Goal: Task Accomplishment & Management: Manage account settings

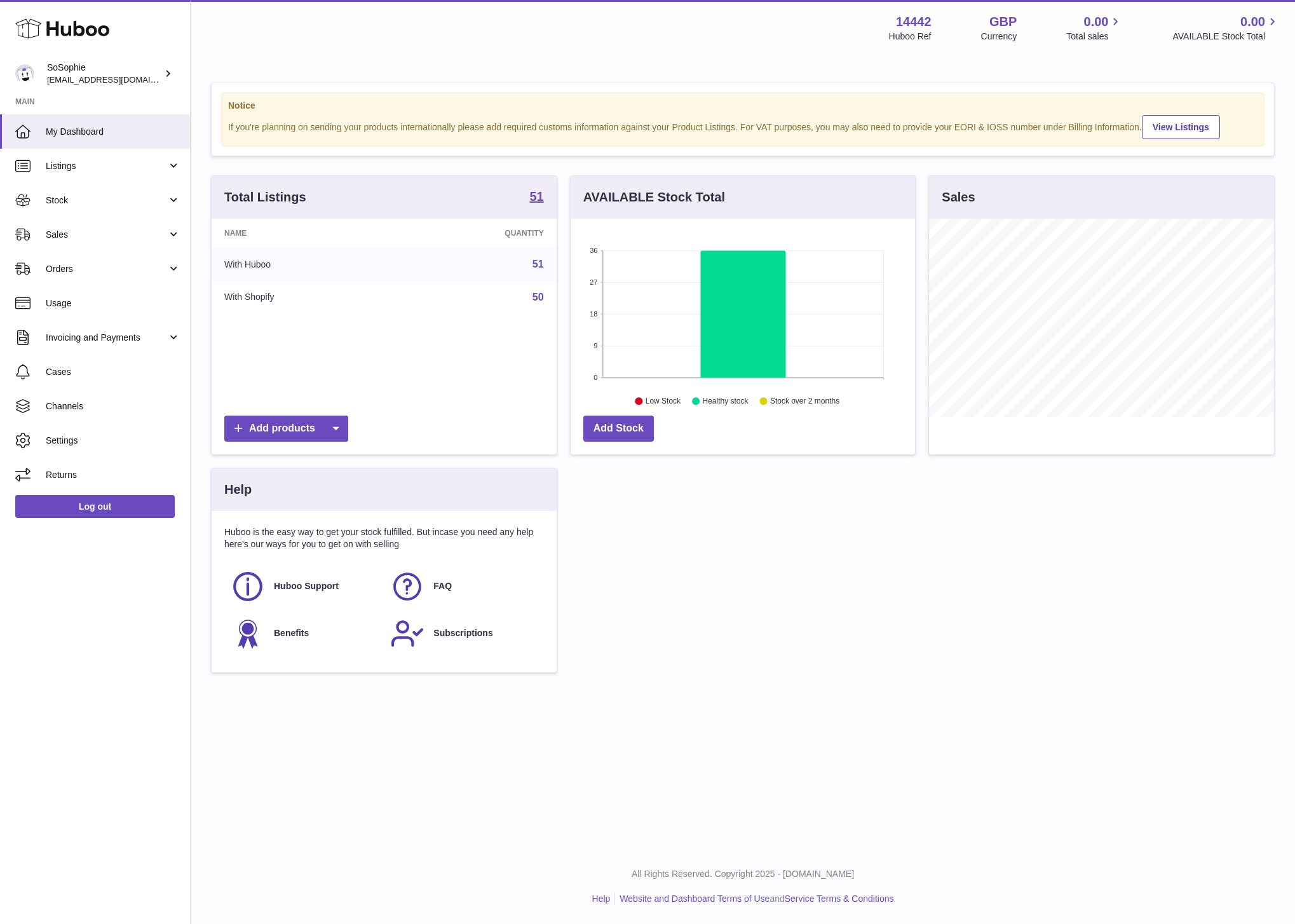
scroll to position [198, 345]
click at [145, 165] on span "Listings" at bounding box center [106, 166] width 121 height 12
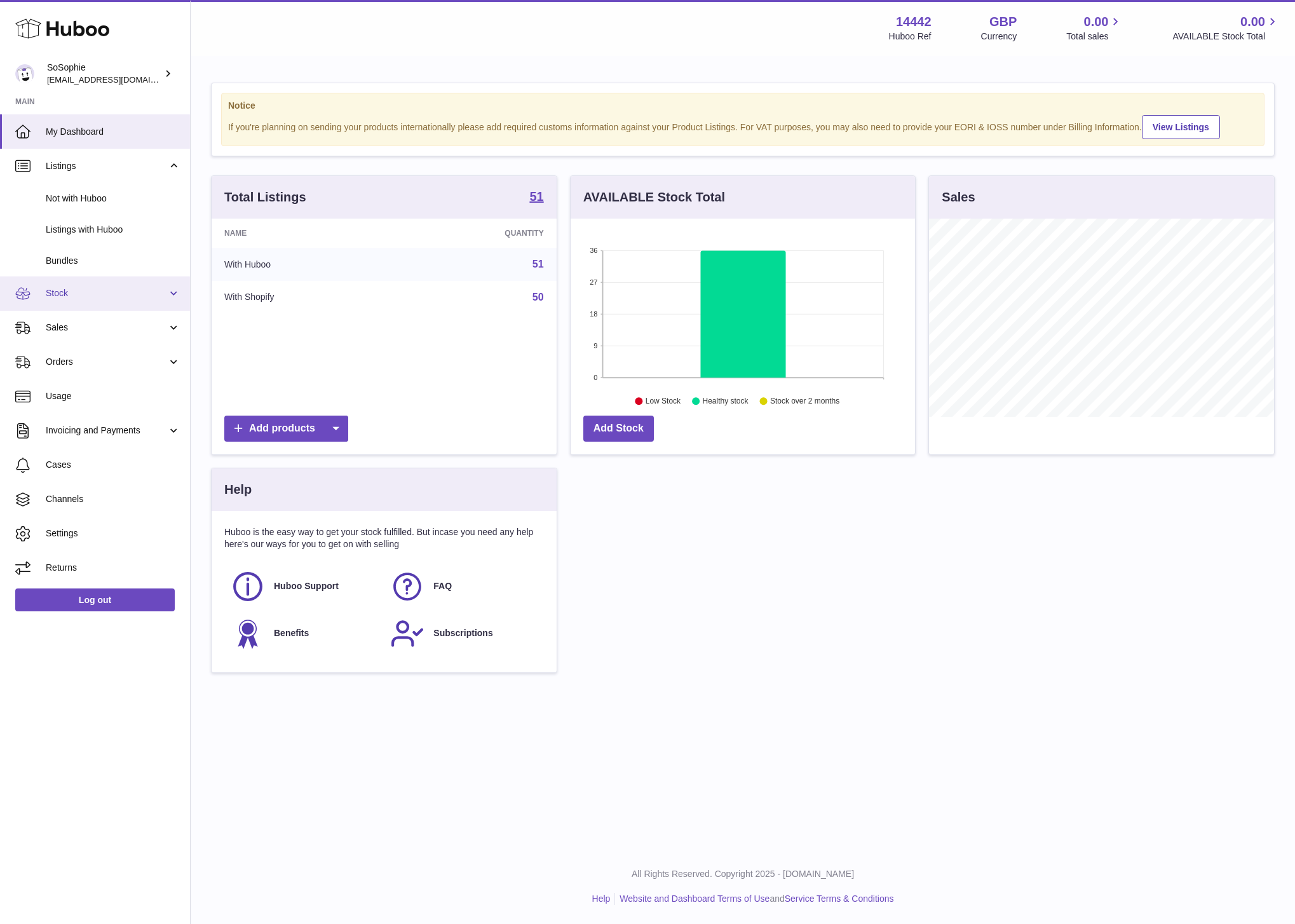
click at [139, 289] on span "Stock" at bounding box center [106, 293] width 121 height 12
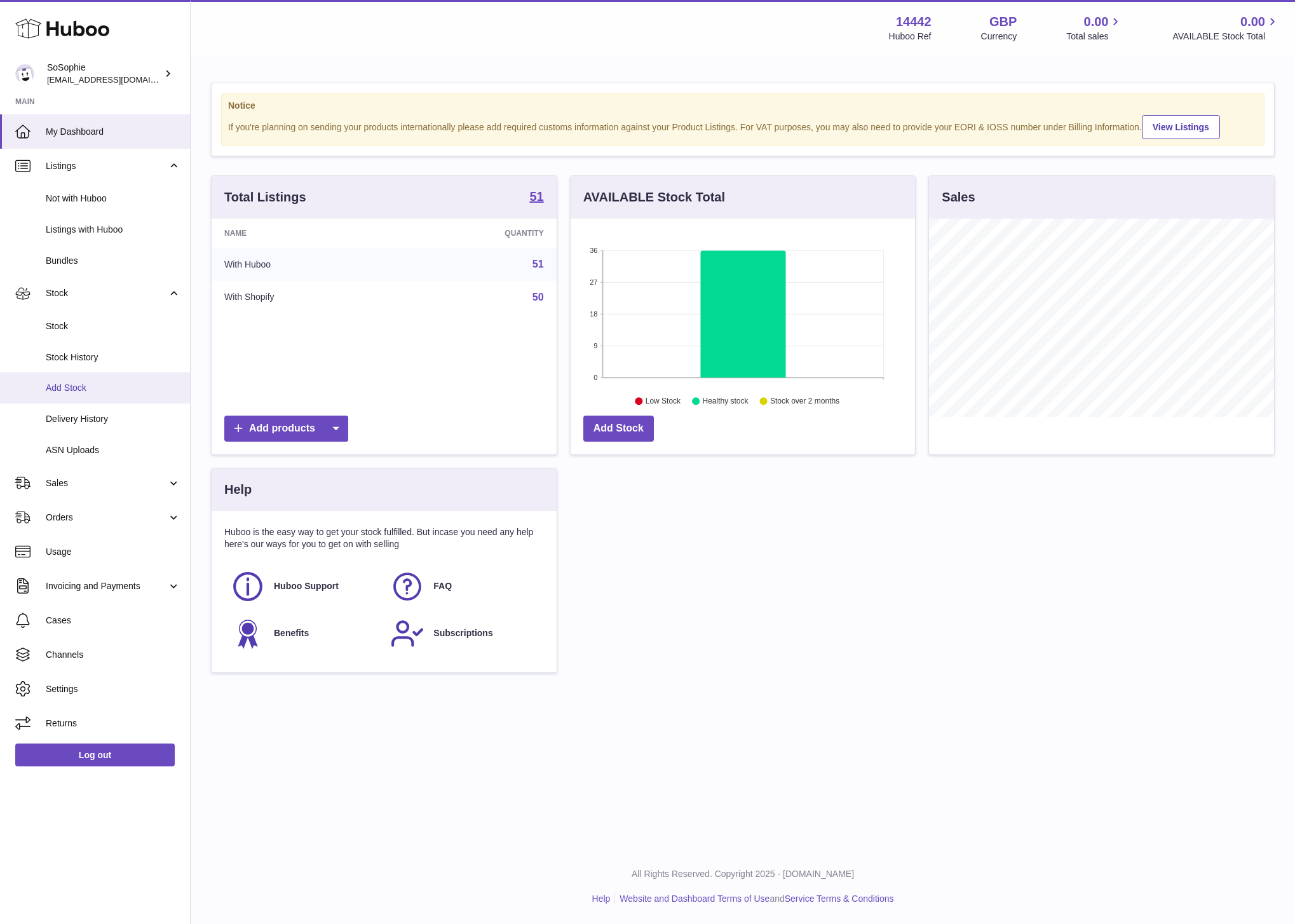
click at [91, 388] on span "Add Stock" at bounding box center [113, 388] width 135 height 12
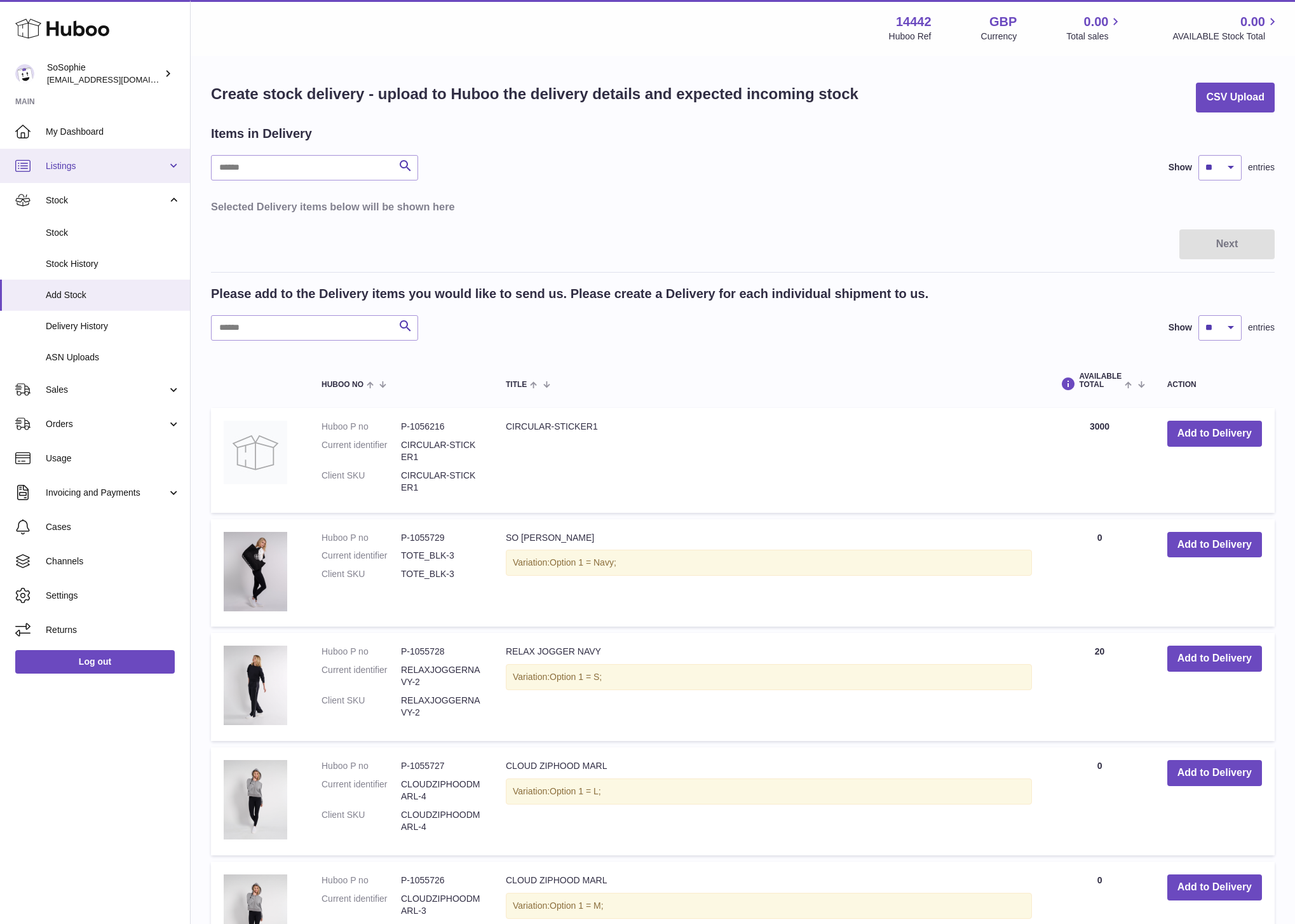
click at [110, 165] on span "Listings" at bounding box center [106, 166] width 121 height 12
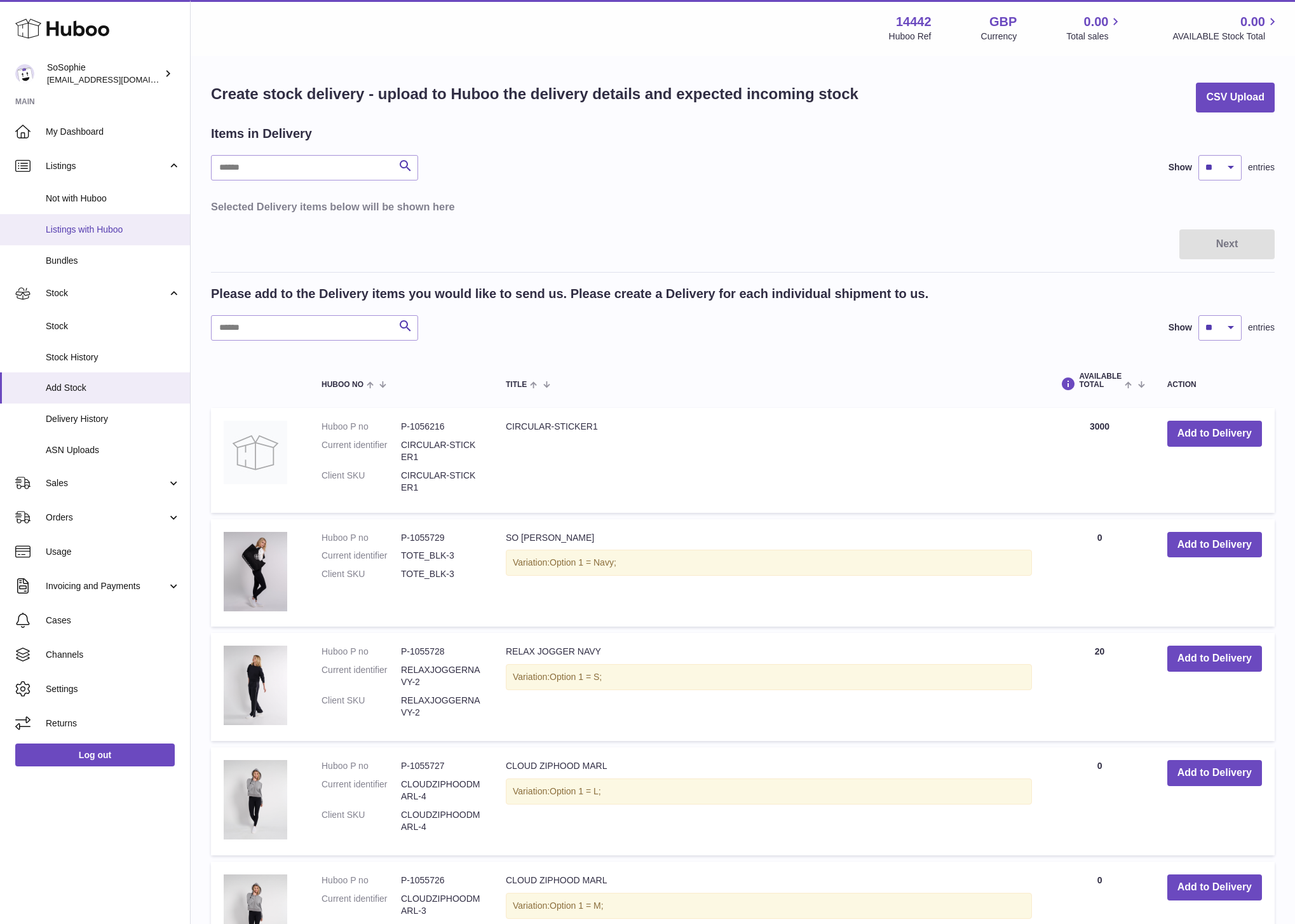
click at [93, 227] on span "Listings with Huboo" at bounding box center [113, 230] width 135 height 12
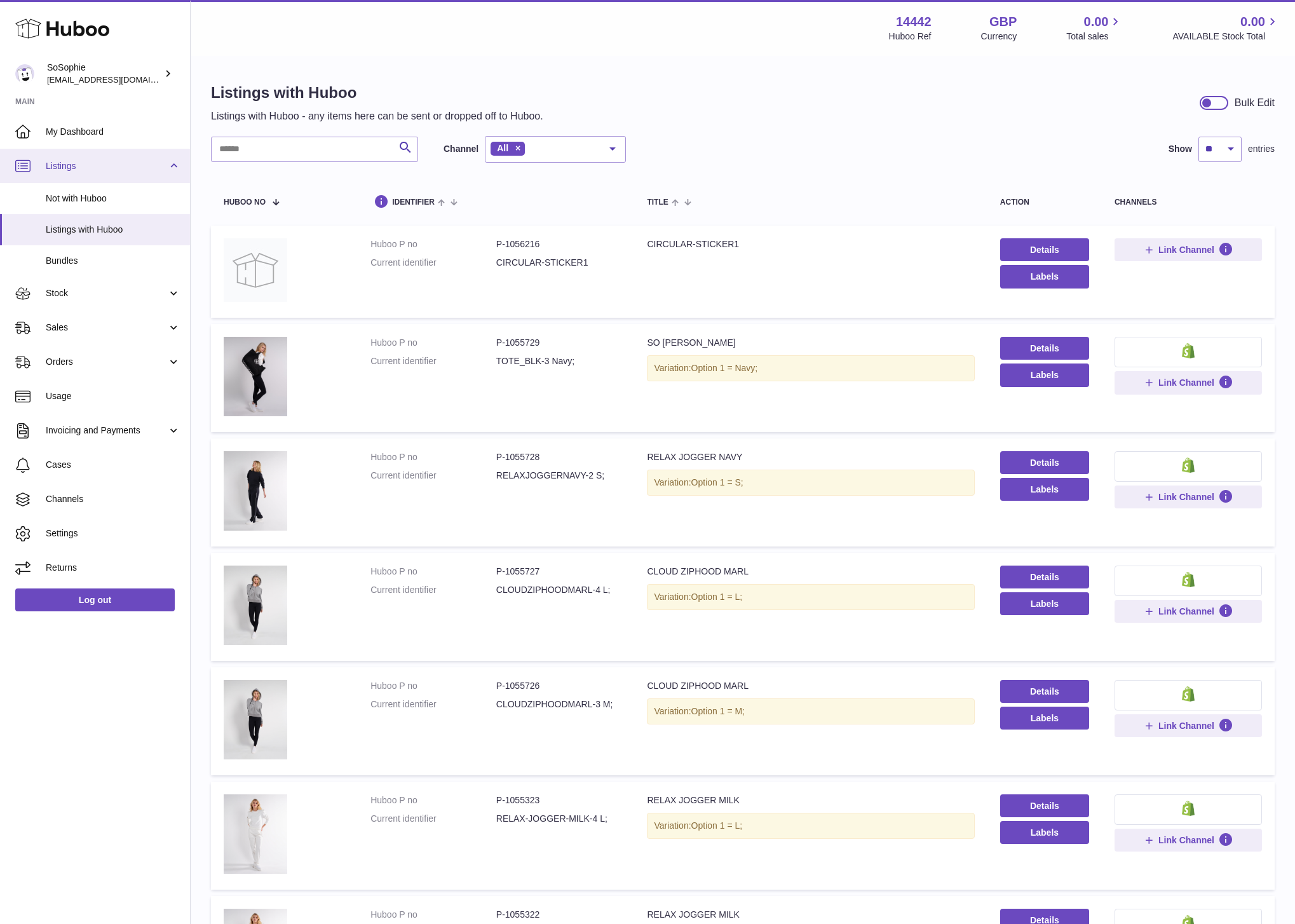
click at [85, 167] on span "Listings" at bounding box center [106, 166] width 121 height 12
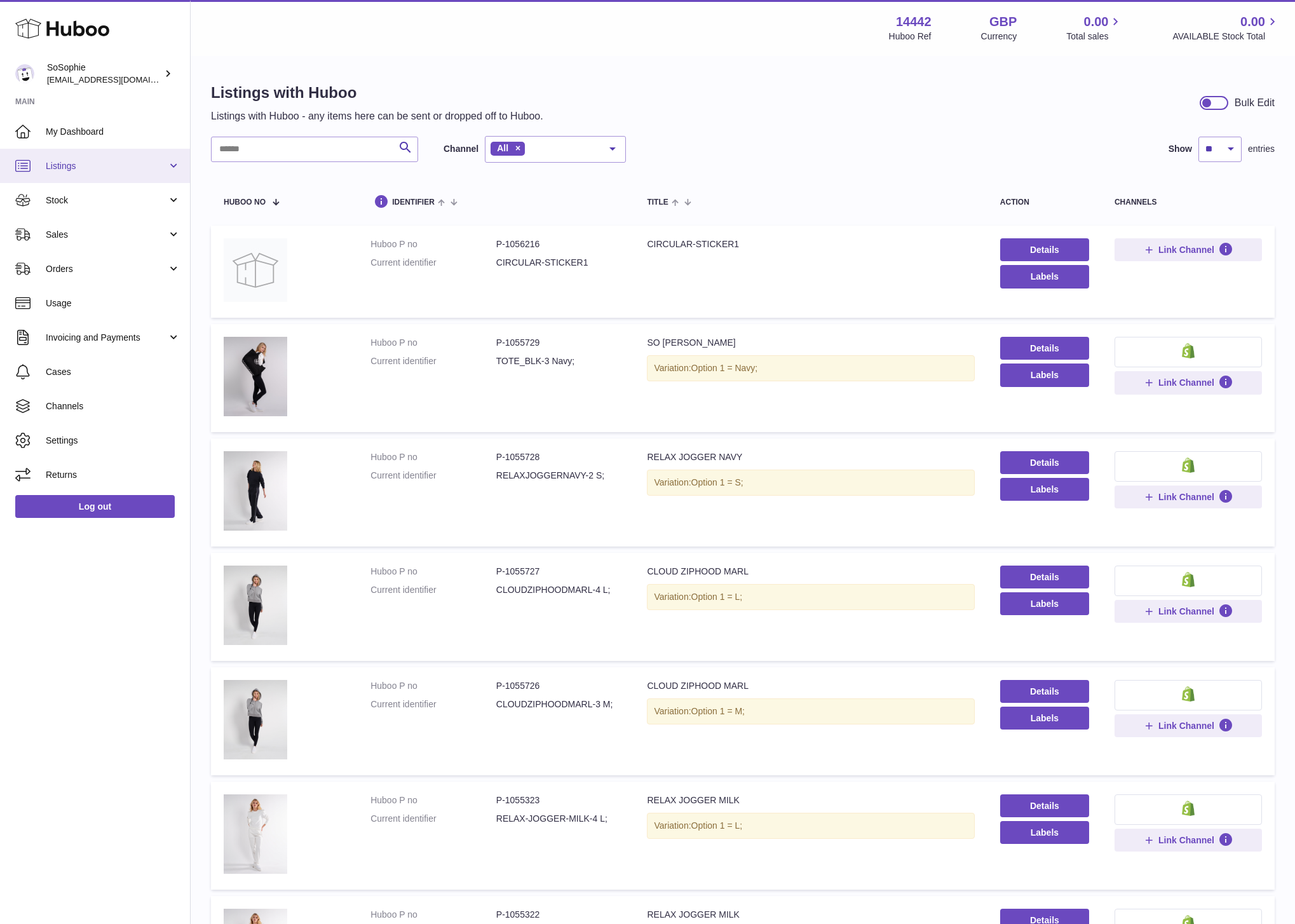
click at [85, 167] on span "Listings" at bounding box center [106, 166] width 121 height 12
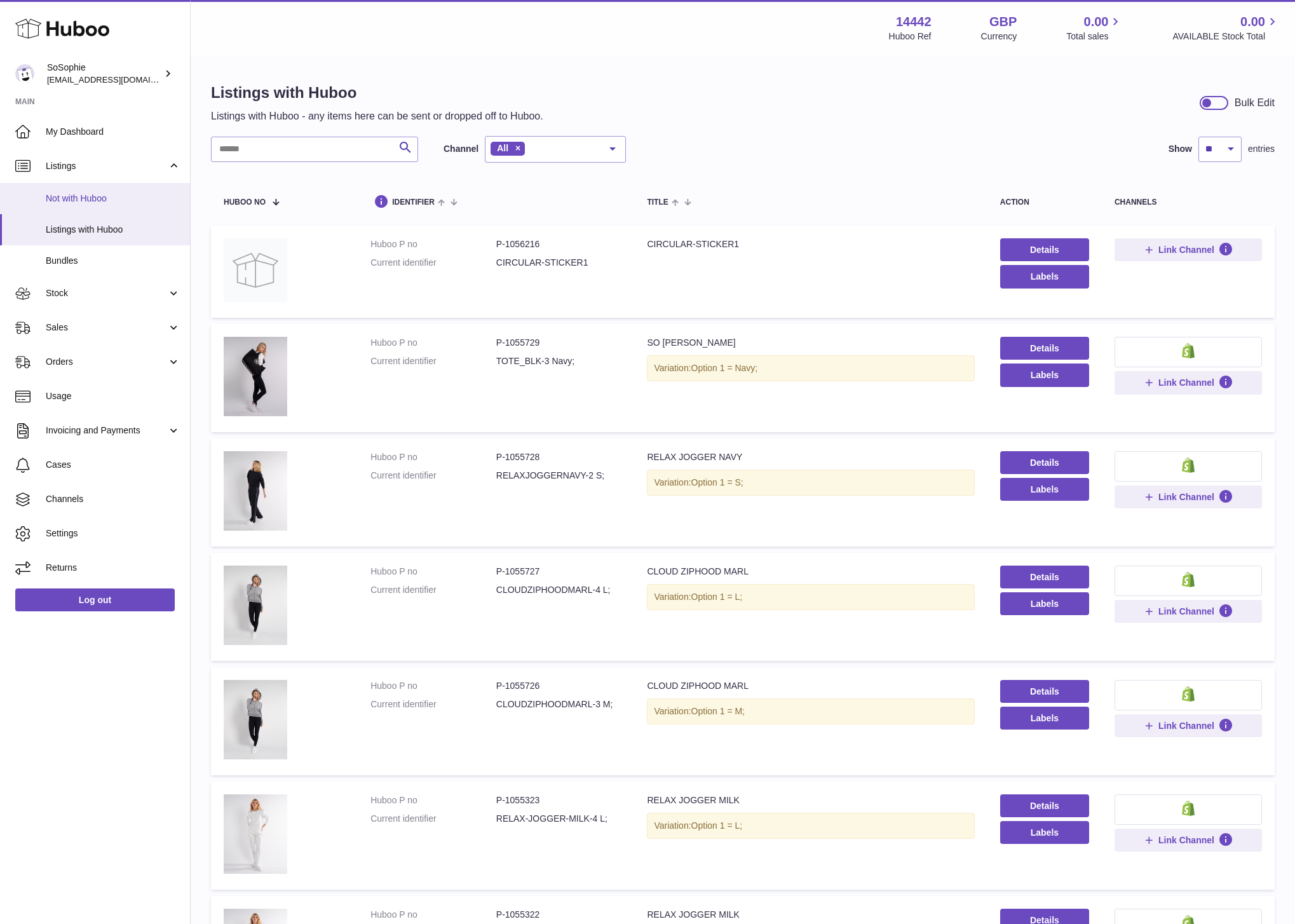
click at [100, 198] on span "Not with Huboo" at bounding box center [113, 198] width 135 height 12
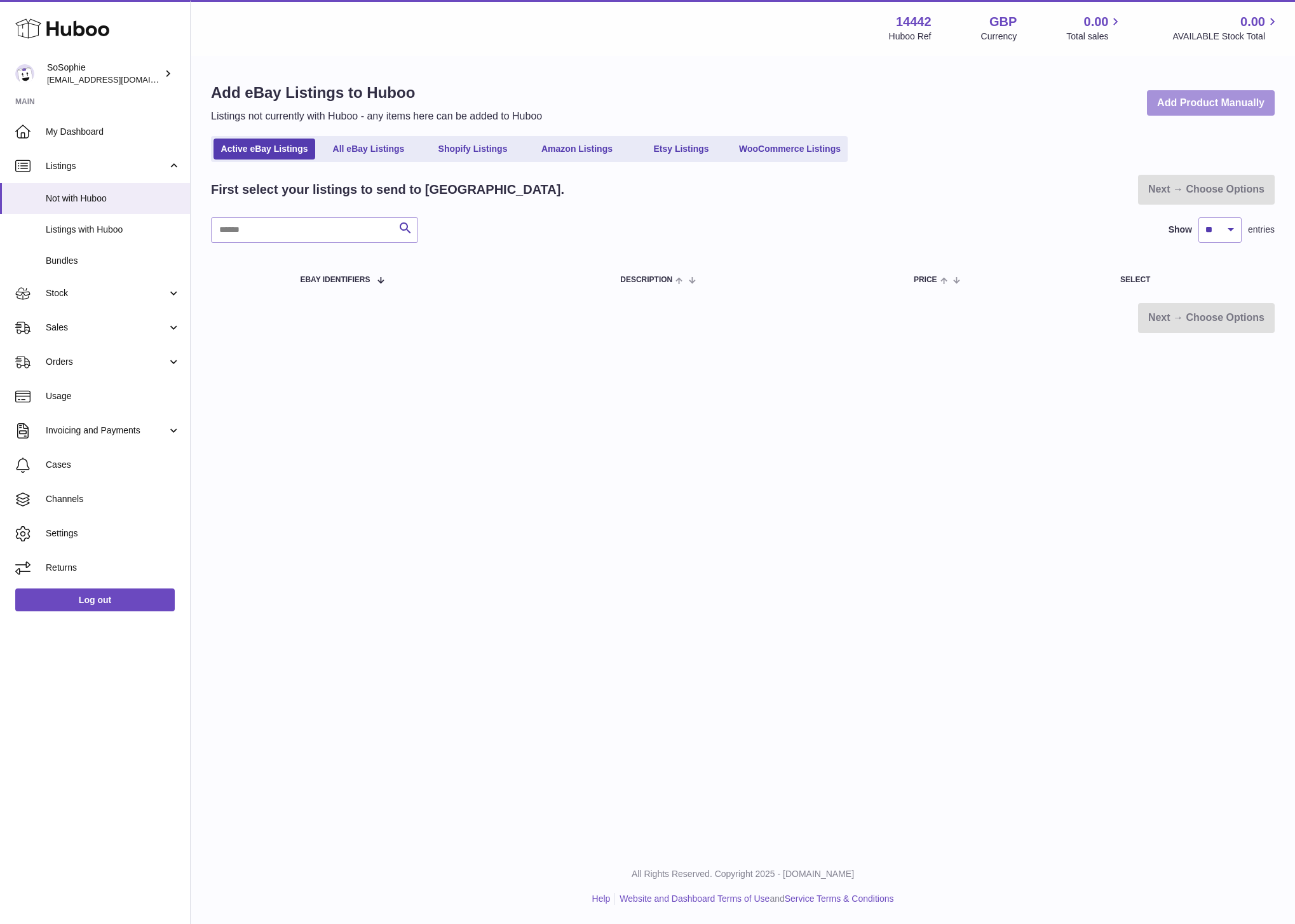
click at [1214, 109] on link "Add Product Manually" at bounding box center [1211, 103] width 128 height 26
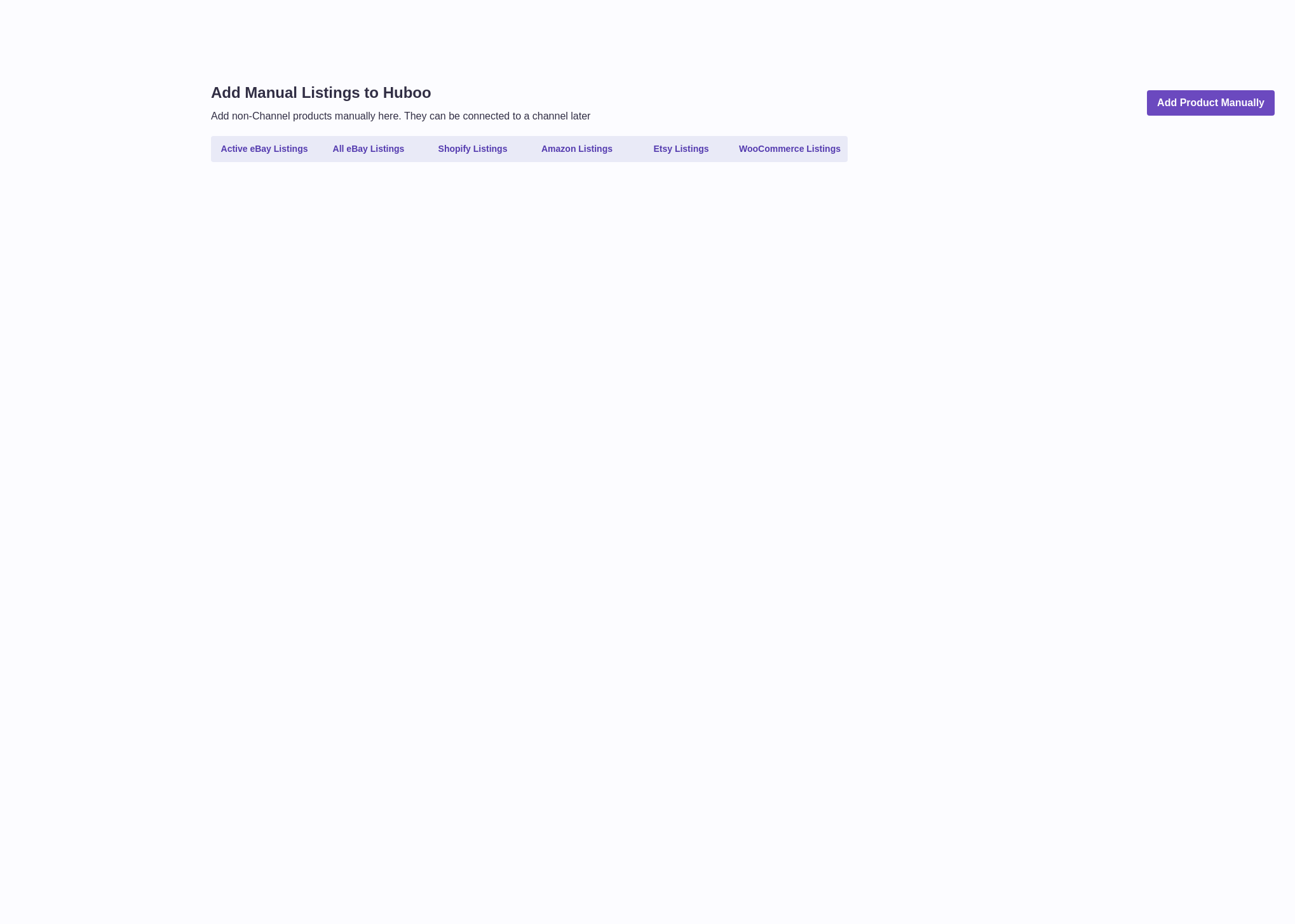
select select
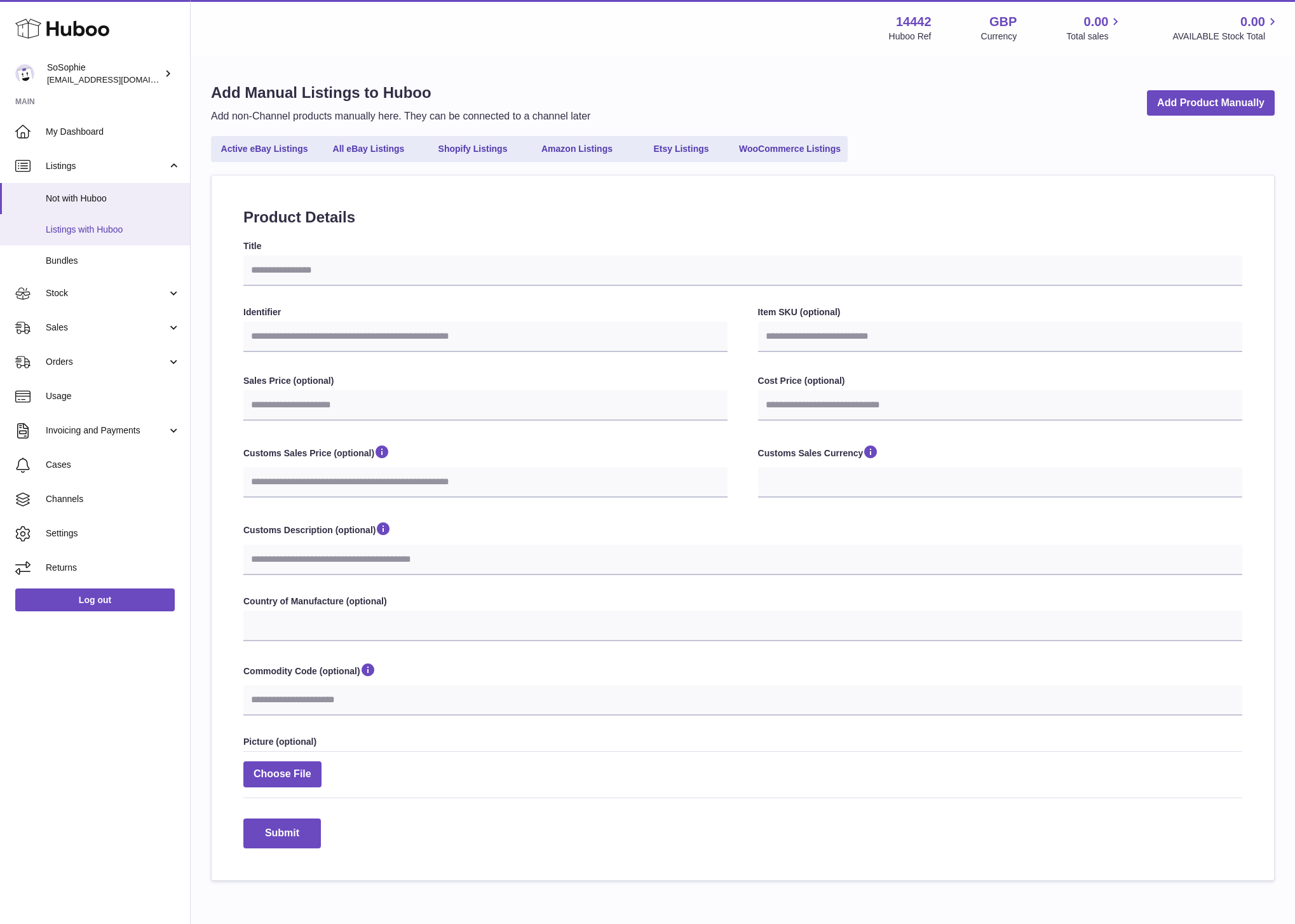
click at [97, 236] on link "Listings with Huboo" at bounding box center [94, 230] width 190 height 31
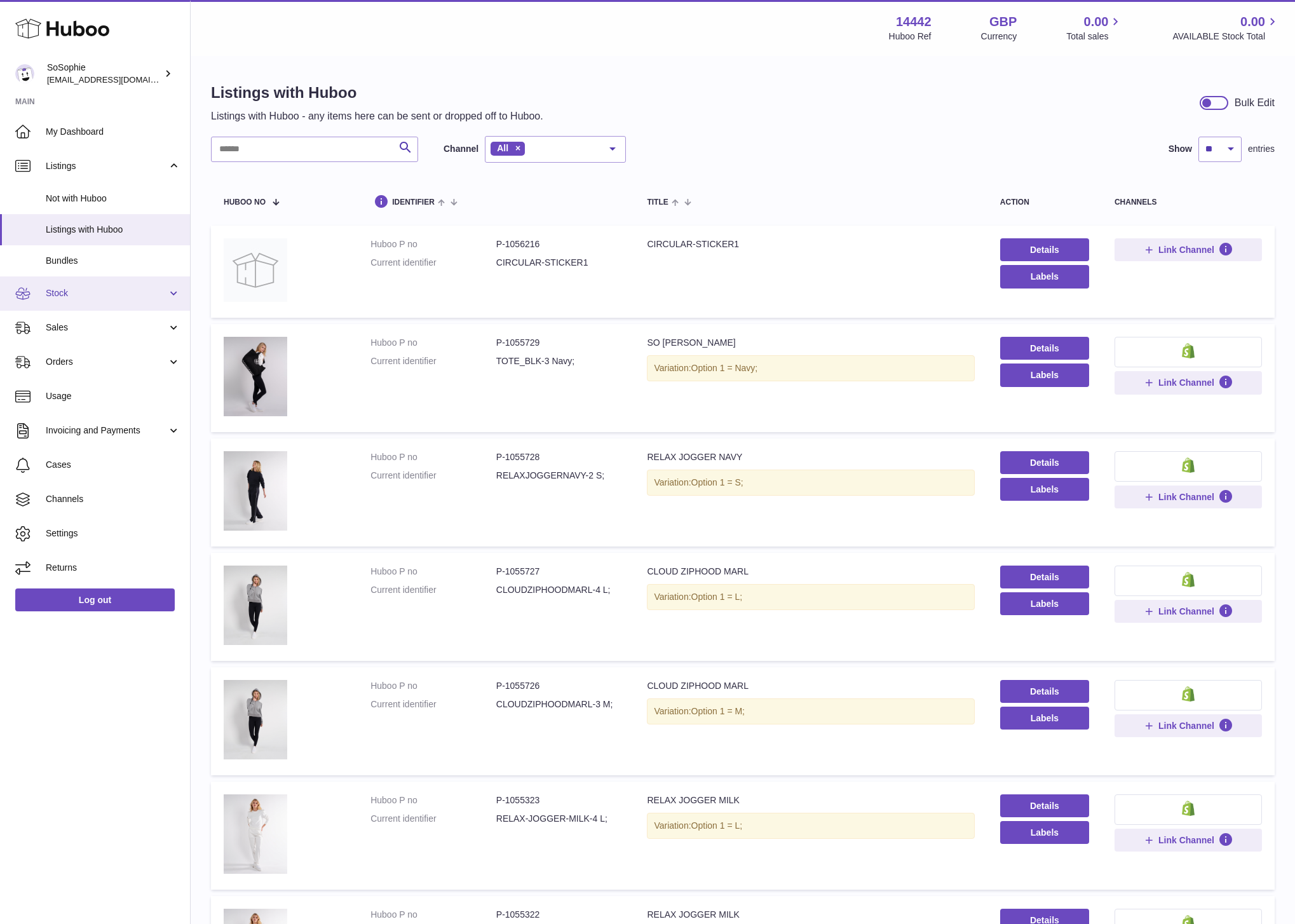
click at [127, 299] on span "Stock" at bounding box center [106, 293] width 121 height 12
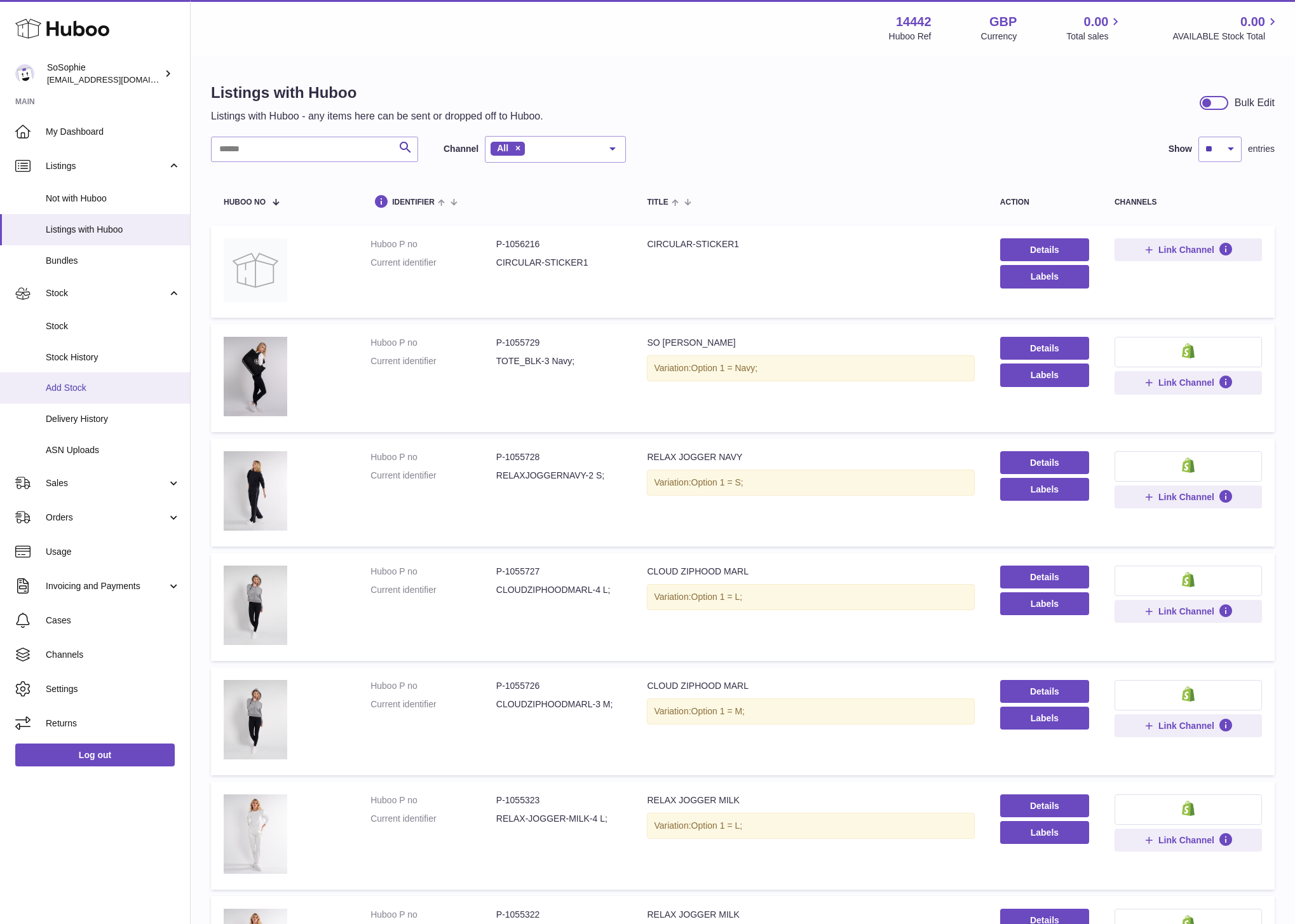
click at [100, 388] on span "Add Stock" at bounding box center [113, 388] width 135 height 12
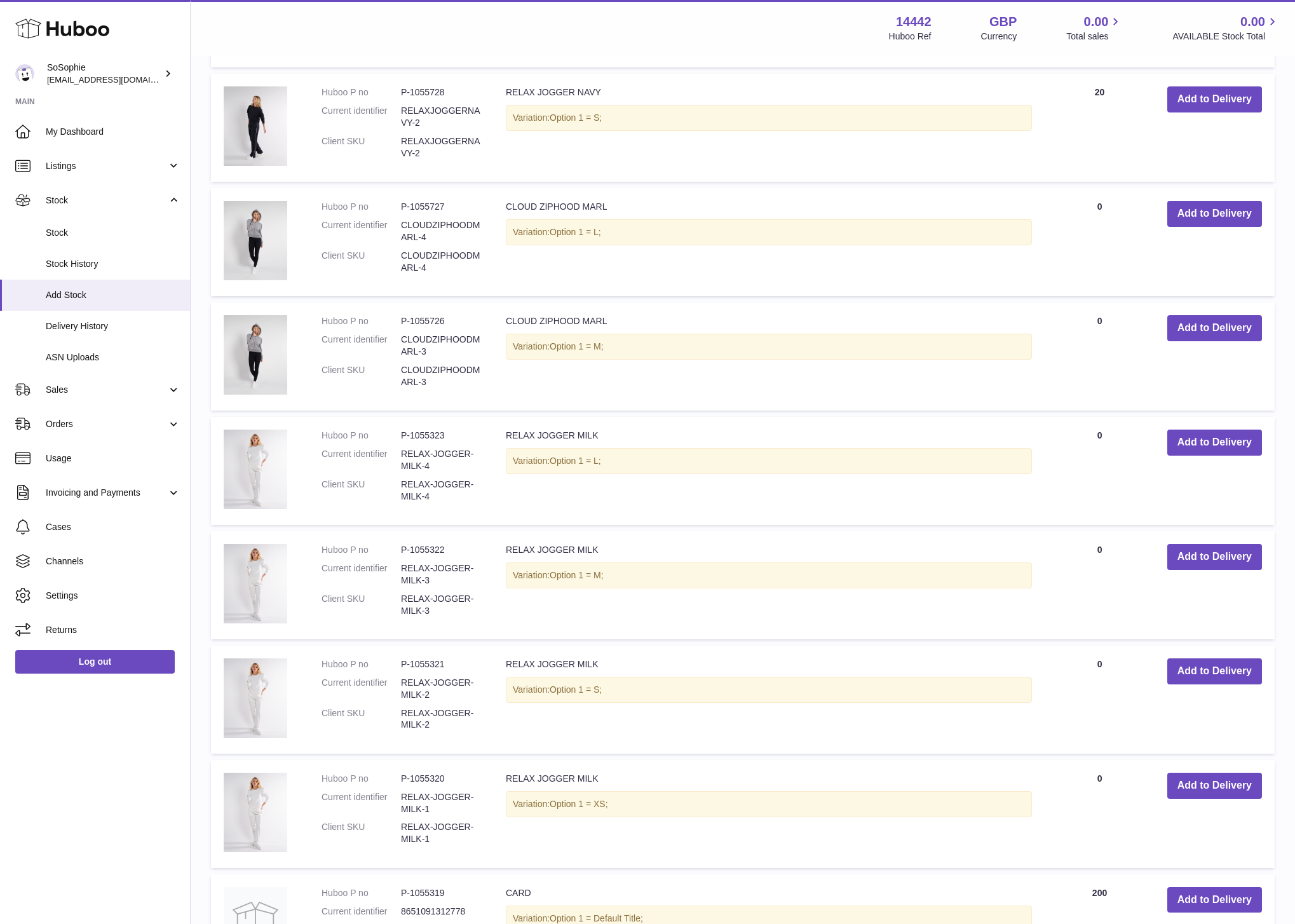
scroll to position [543, 0]
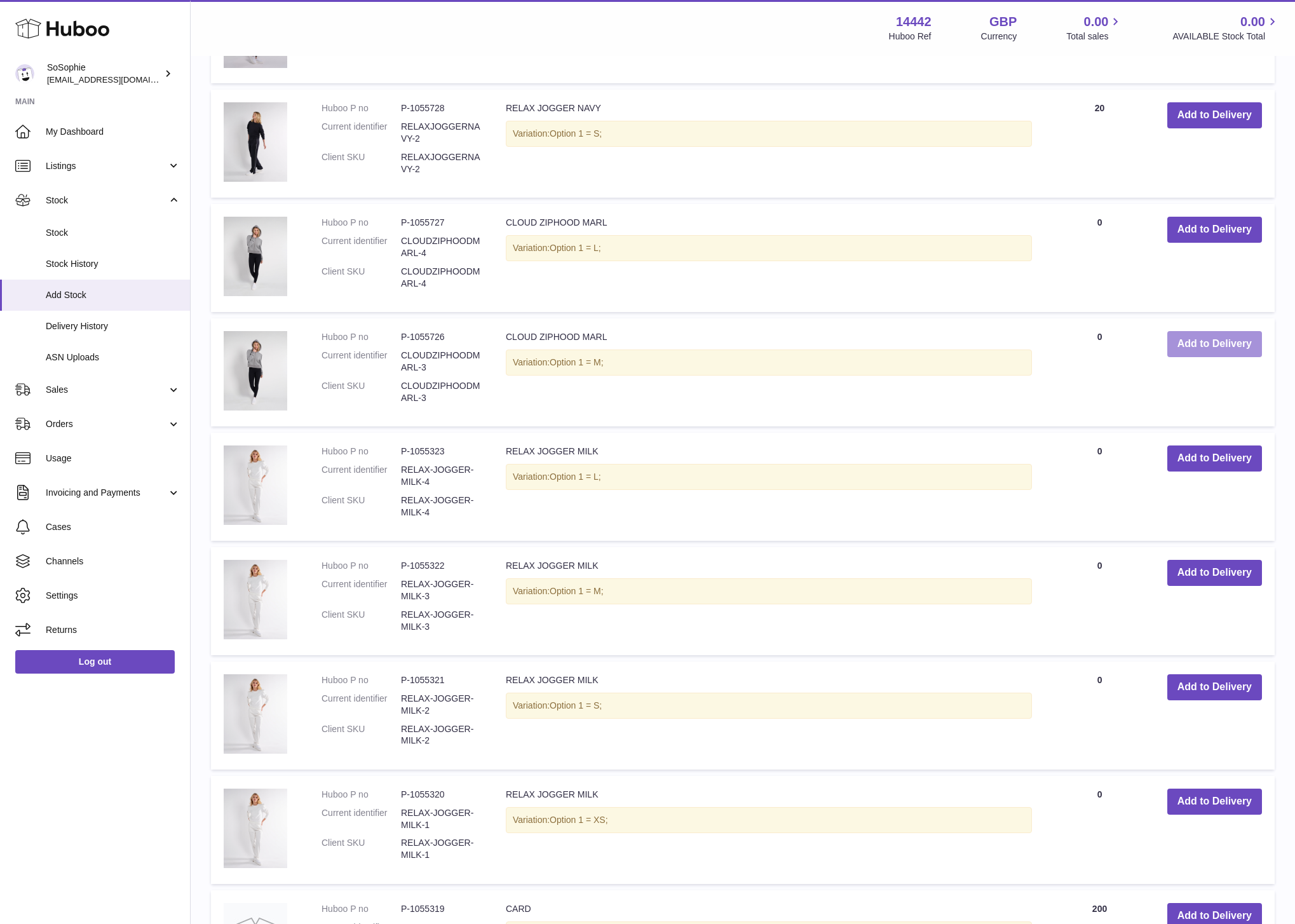
click at [1227, 344] on button "Add to Delivery" at bounding box center [1214, 344] width 94 height 26
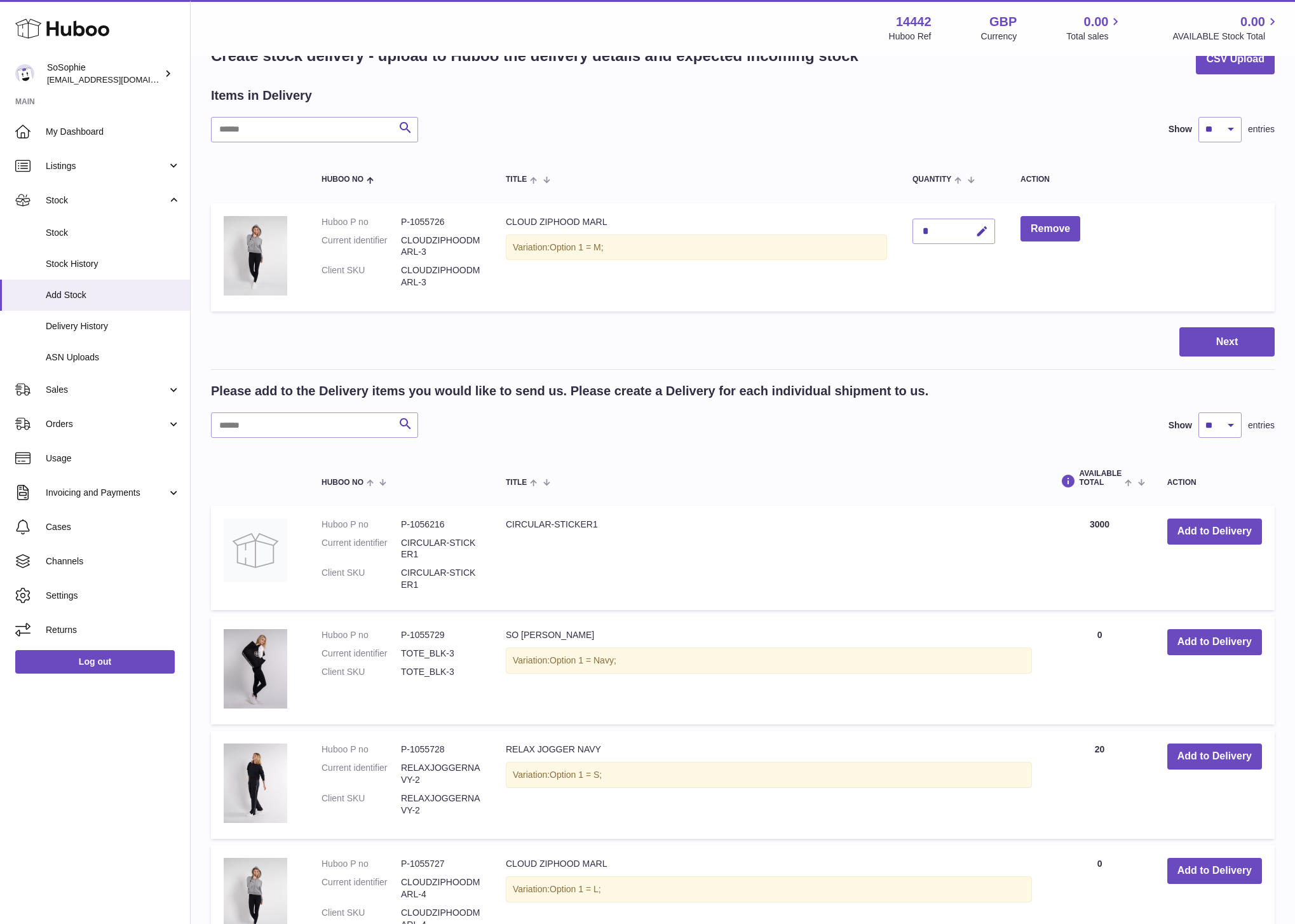
scroll to position [39, 0]
click at [1239, 341] on button "Next" at bounding box center [1227, 342] width 95 height 30
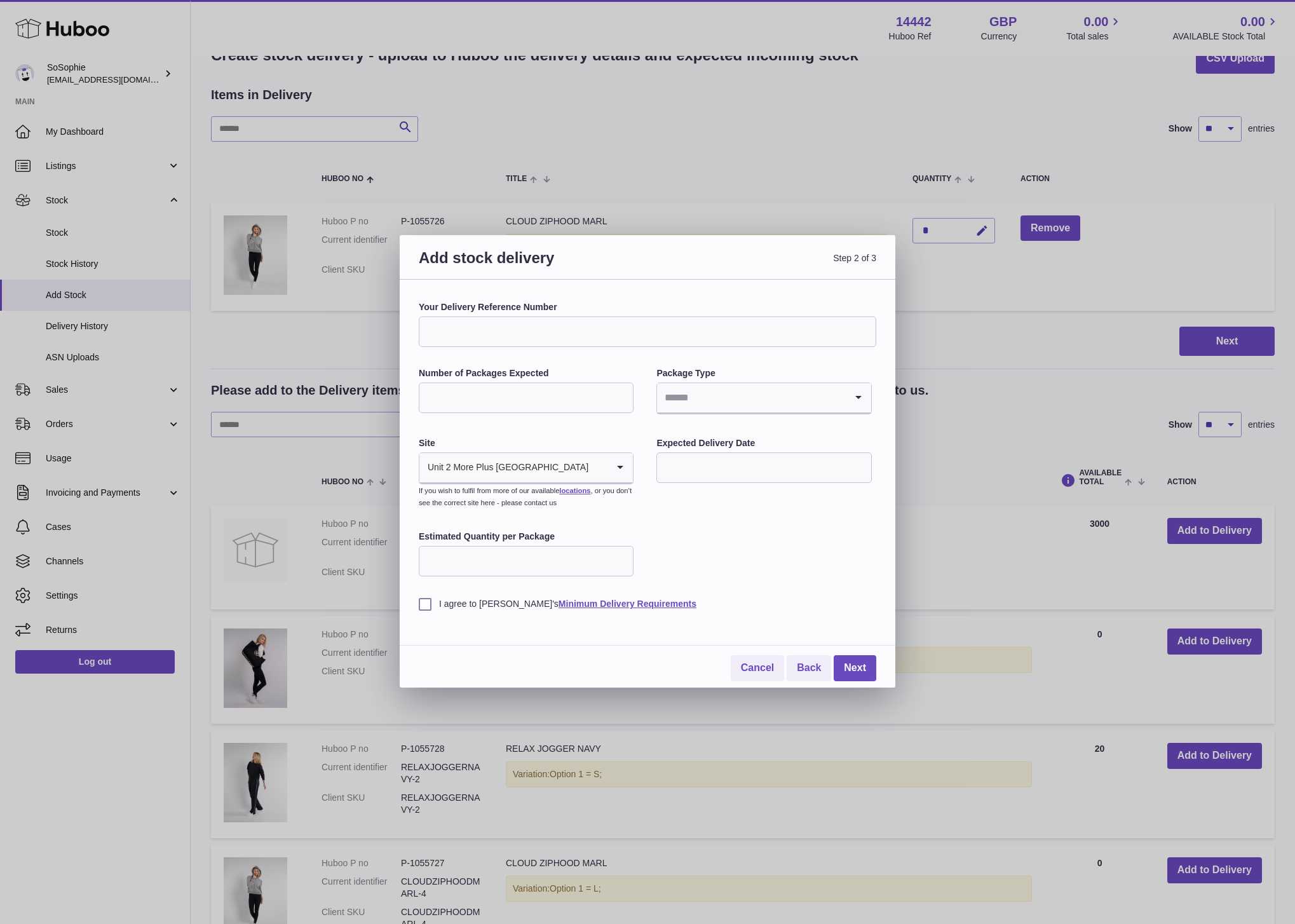
click at [442, 328] on input "Your Delivery Reference Number" at bounding box center [647, 331] width 457 height 31
click at [753, 671] on link "Cancel" at bounding box center [757, 668] width 54 height 26
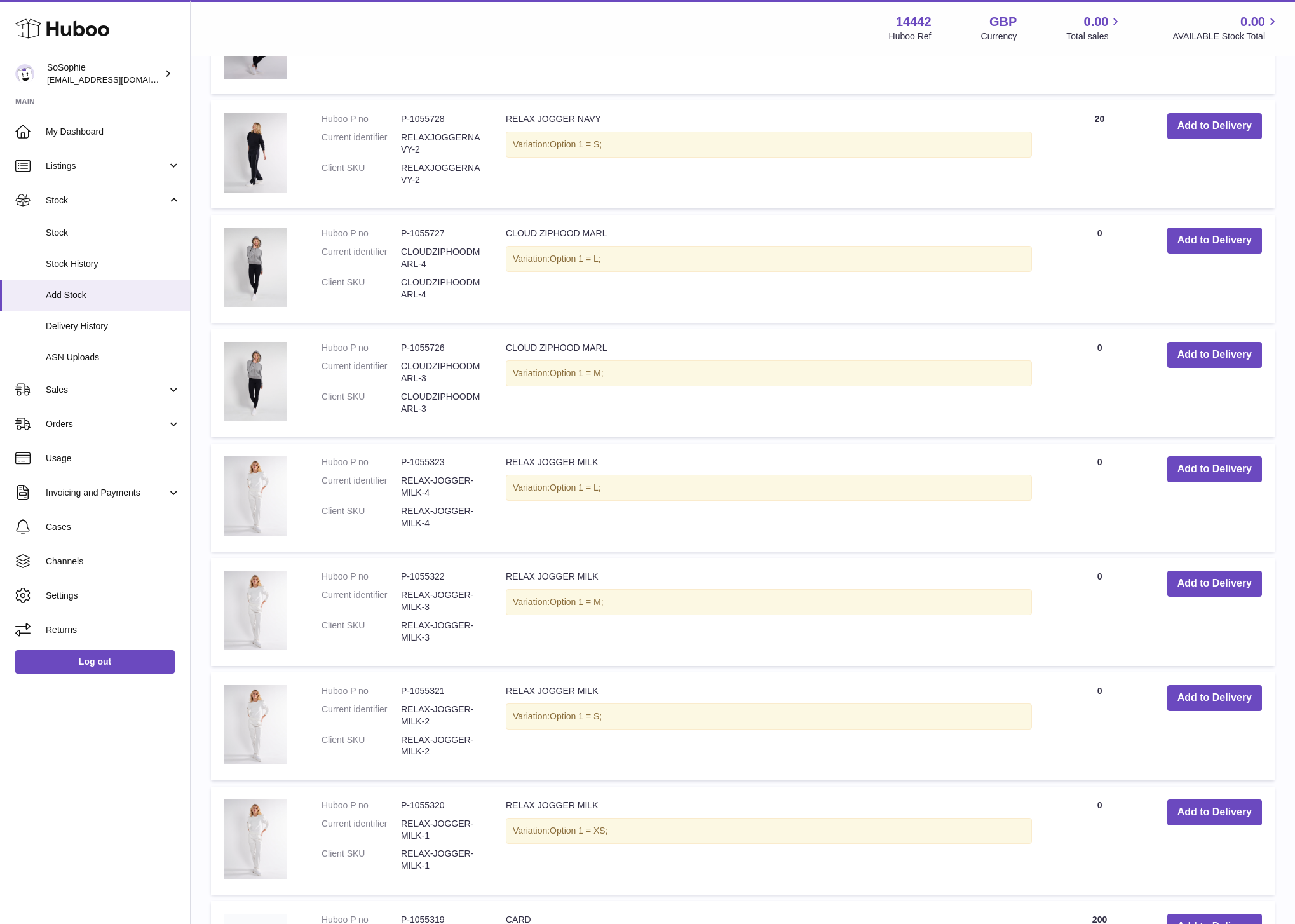
scroll to position [770, 0]
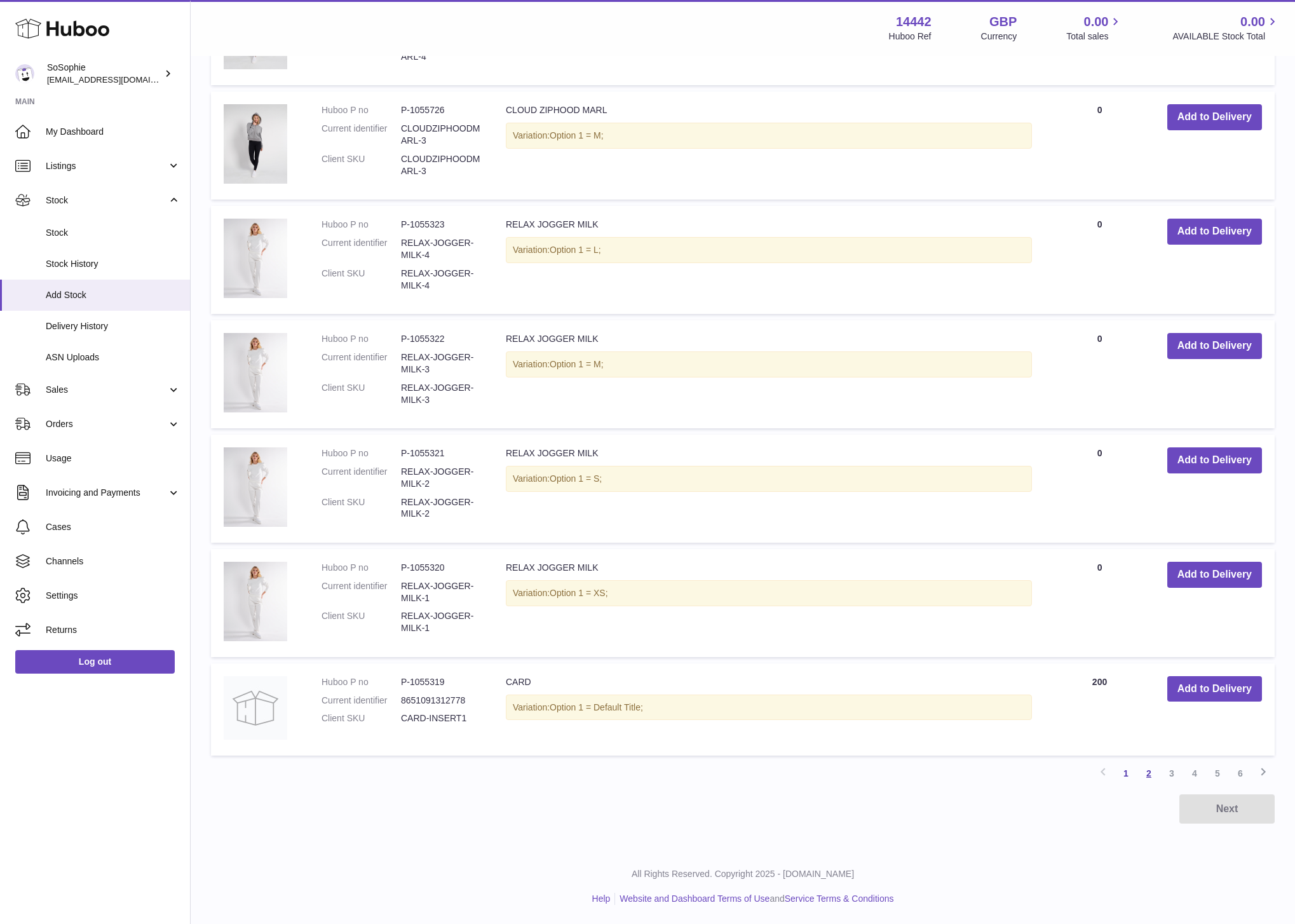
click at [1150, 772] on link "2" at bounding box center [1149, 773] width 23 height 23
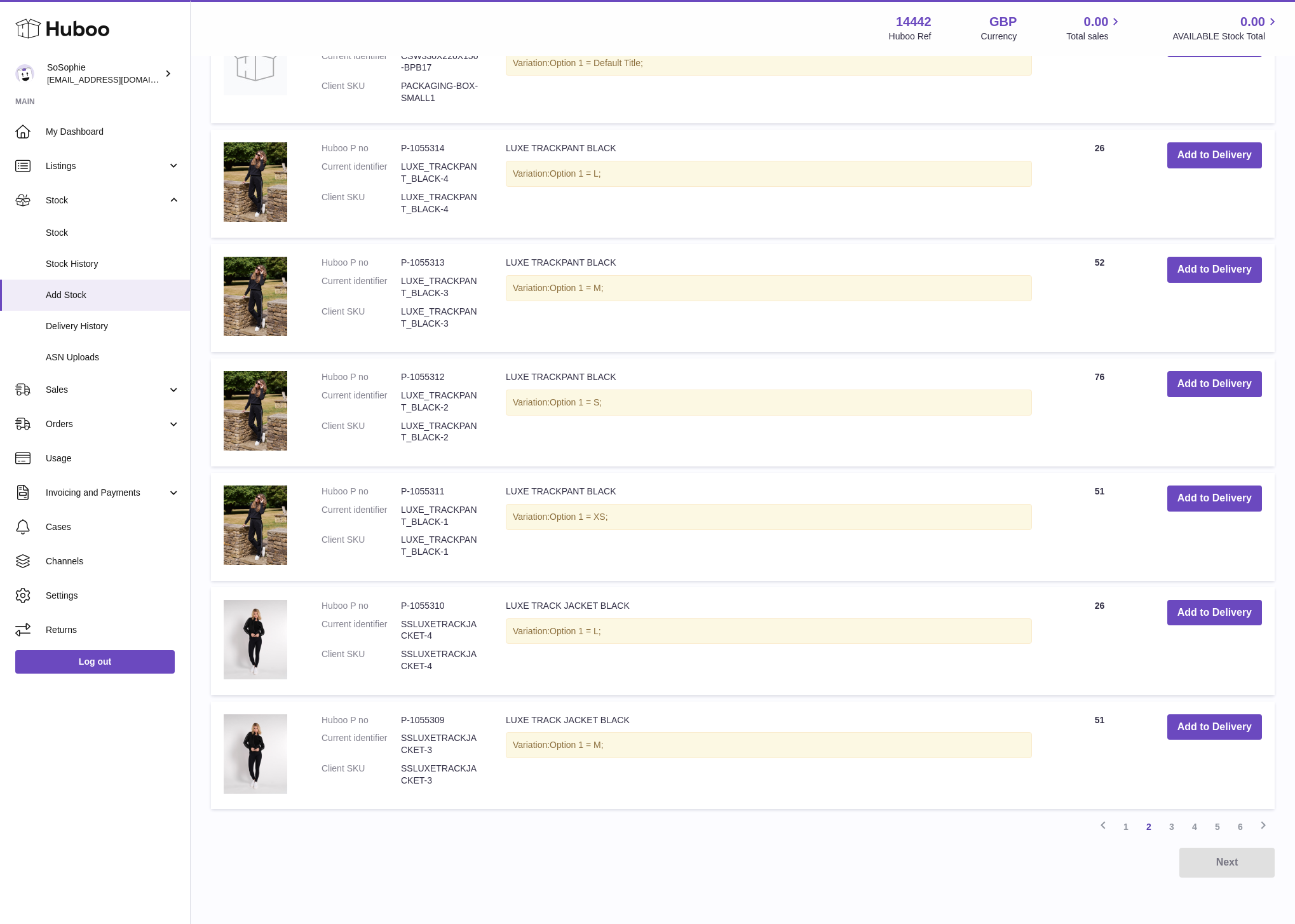
scroll to position [752, 0]
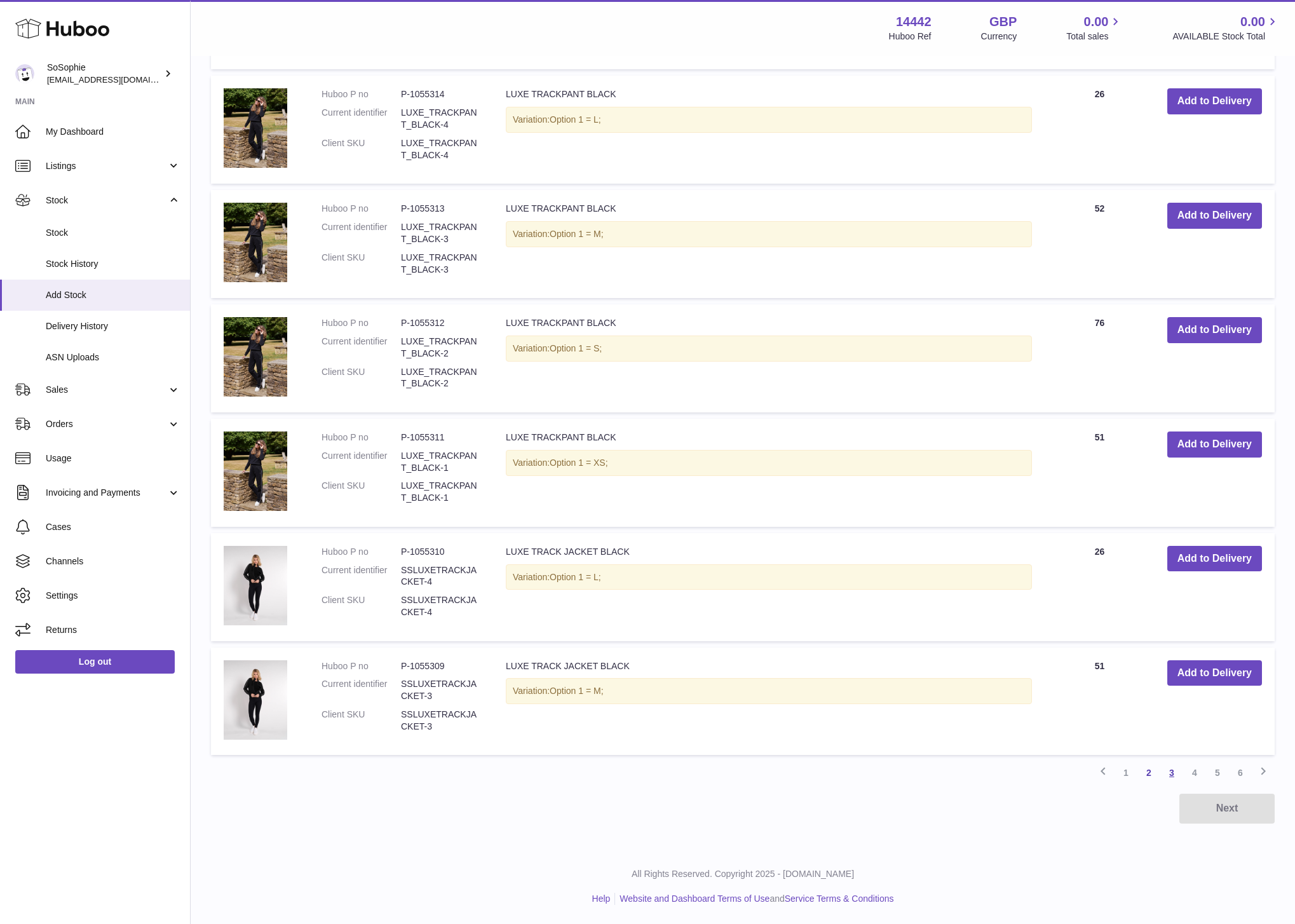
click at [1169, 775] on link "3" at bounding box center [1171, 772] width 23 height 23
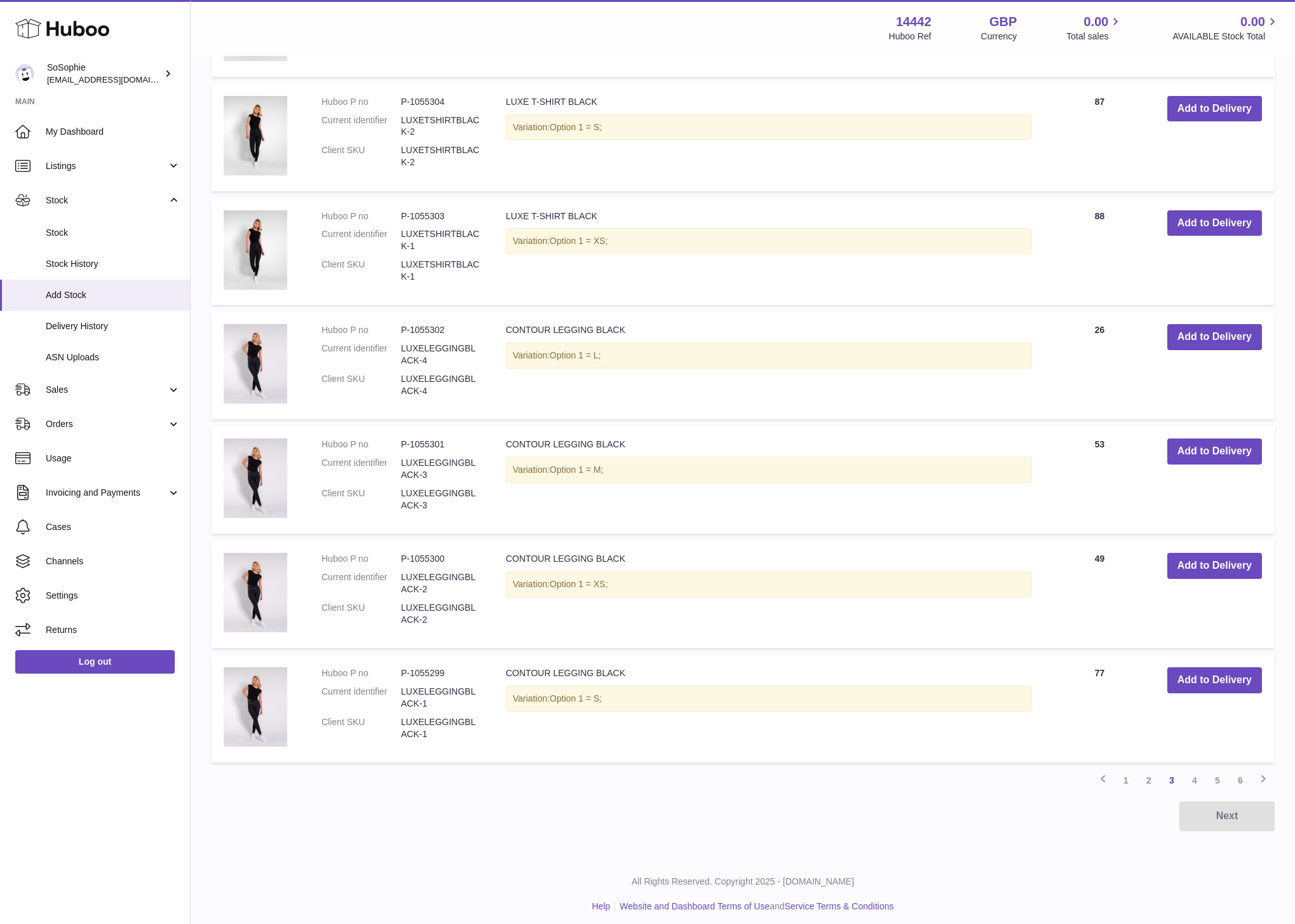
scroll to position [790, 0]
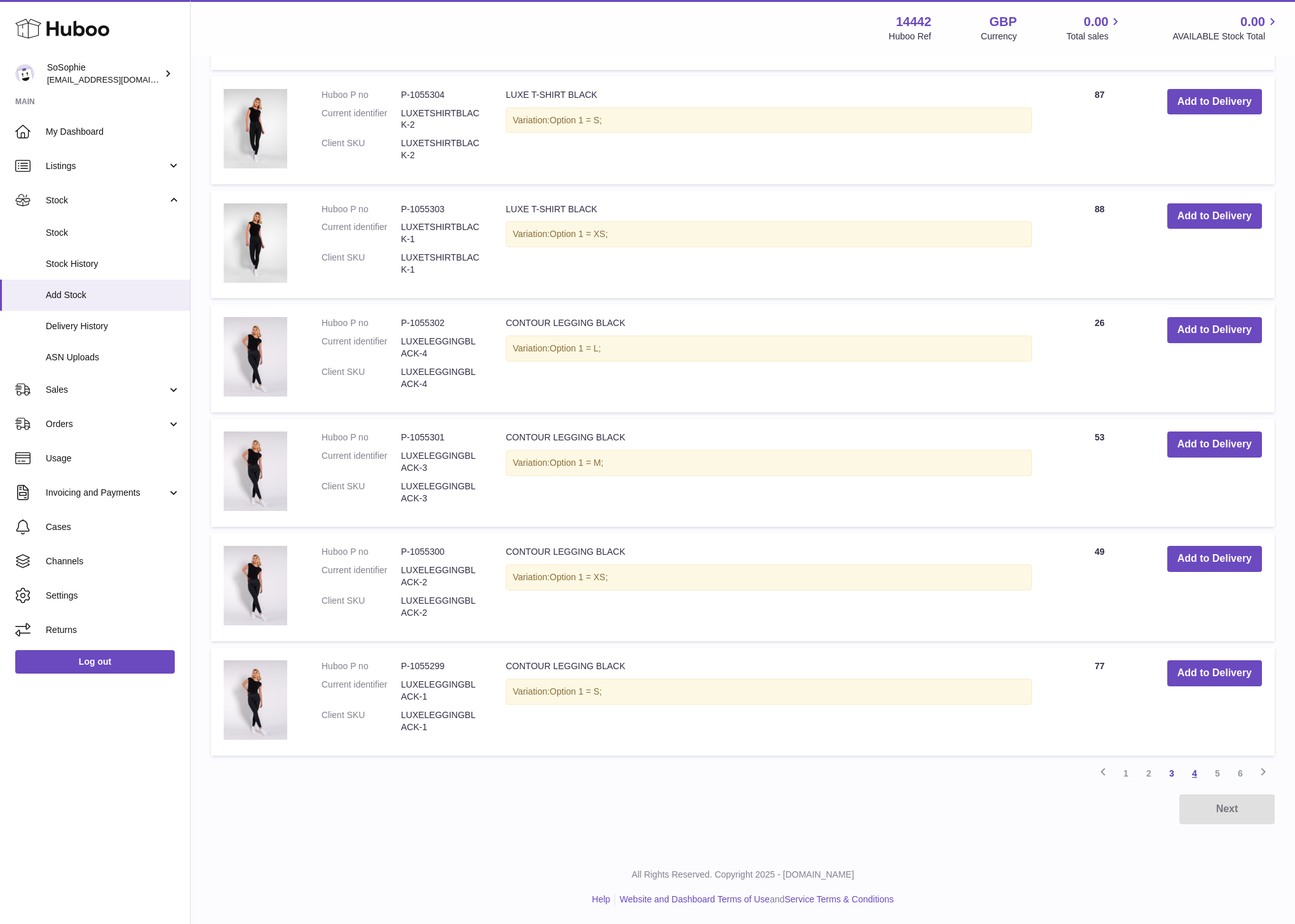
click at [1199, 773] on link "4" at bounding box center [1194, 773] width 23 height 23
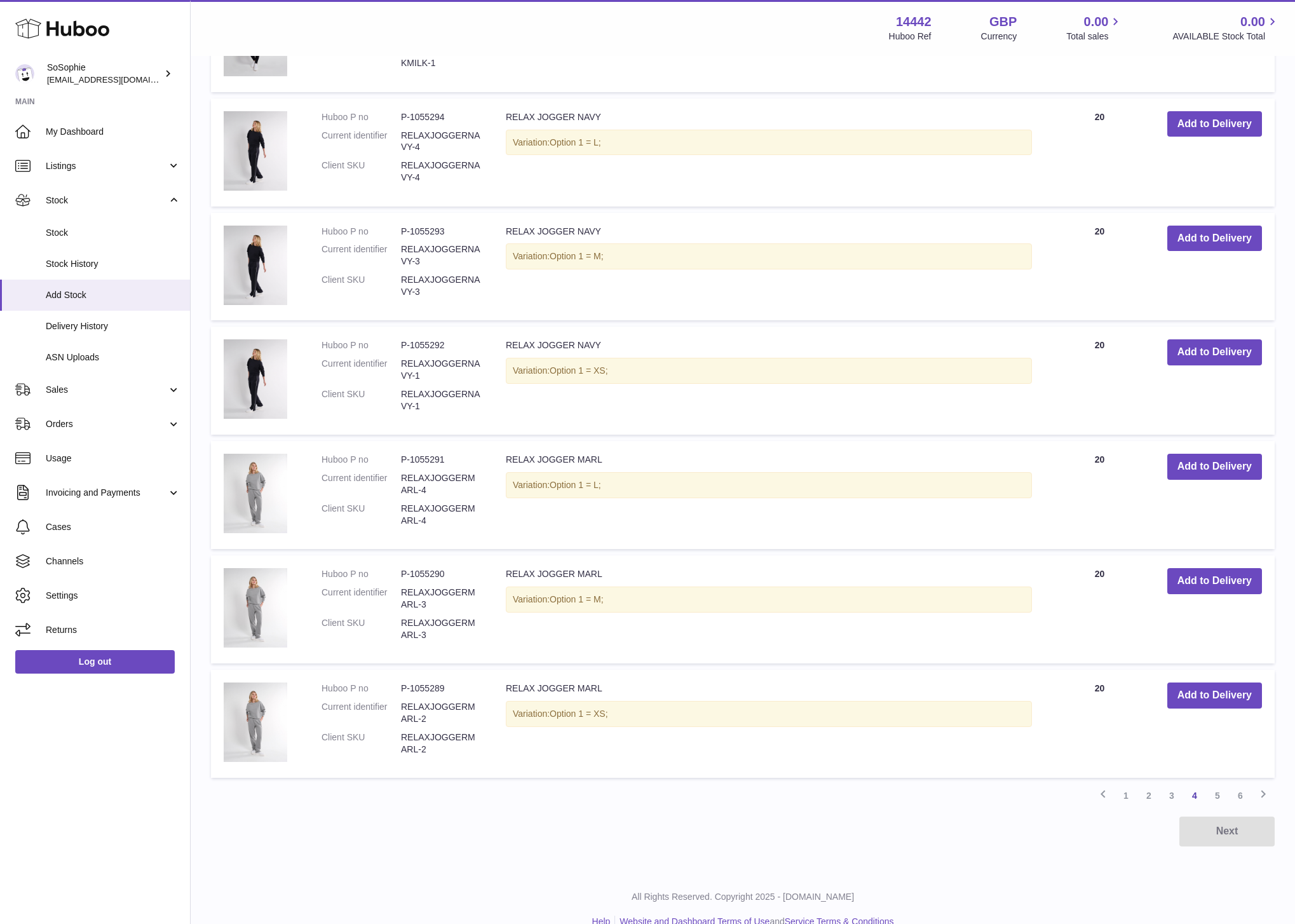
scroll to position [790, 0]
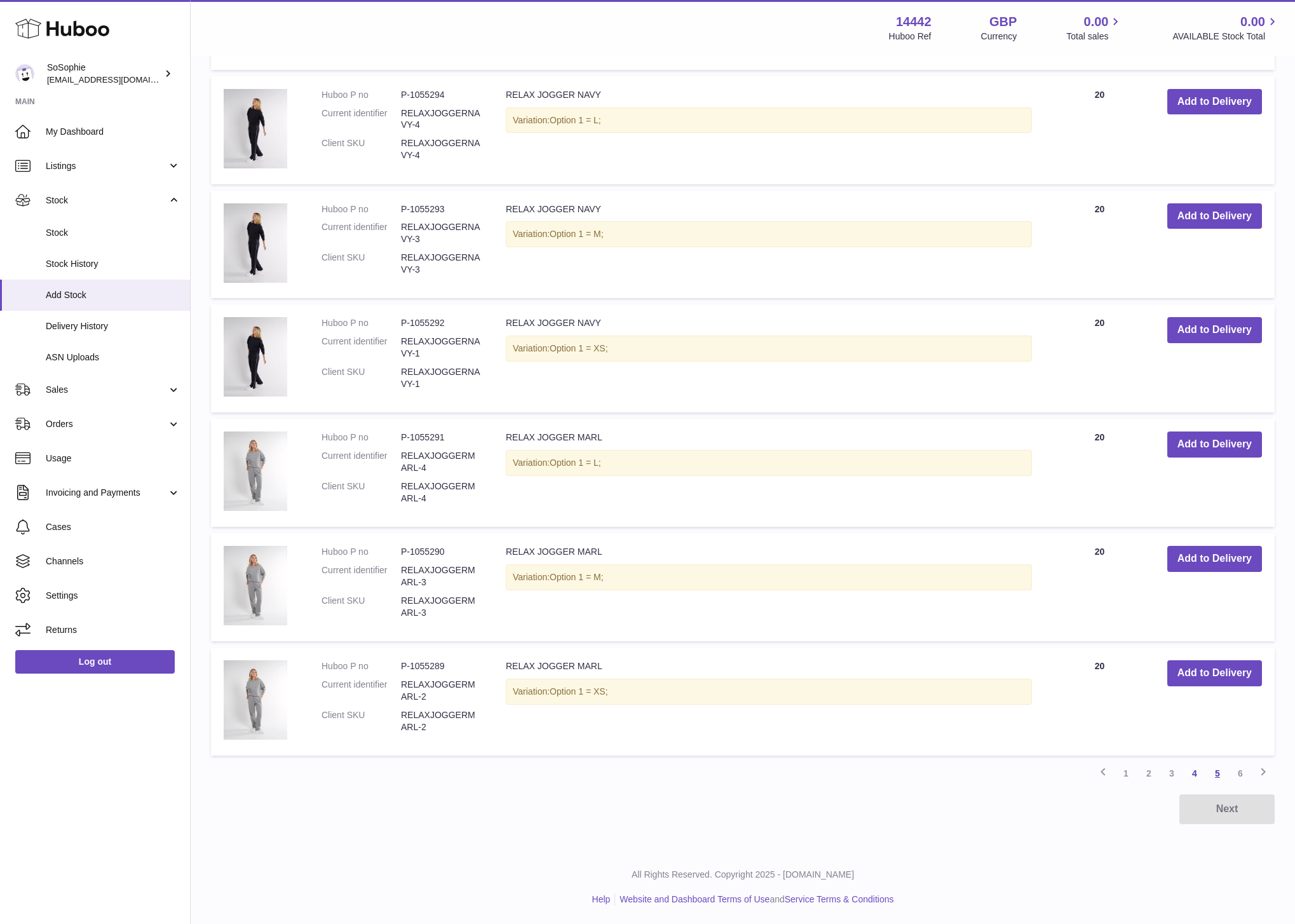
click at [1219, 774] on link "5" at bounding box center [1217, 773] width 23 height 23
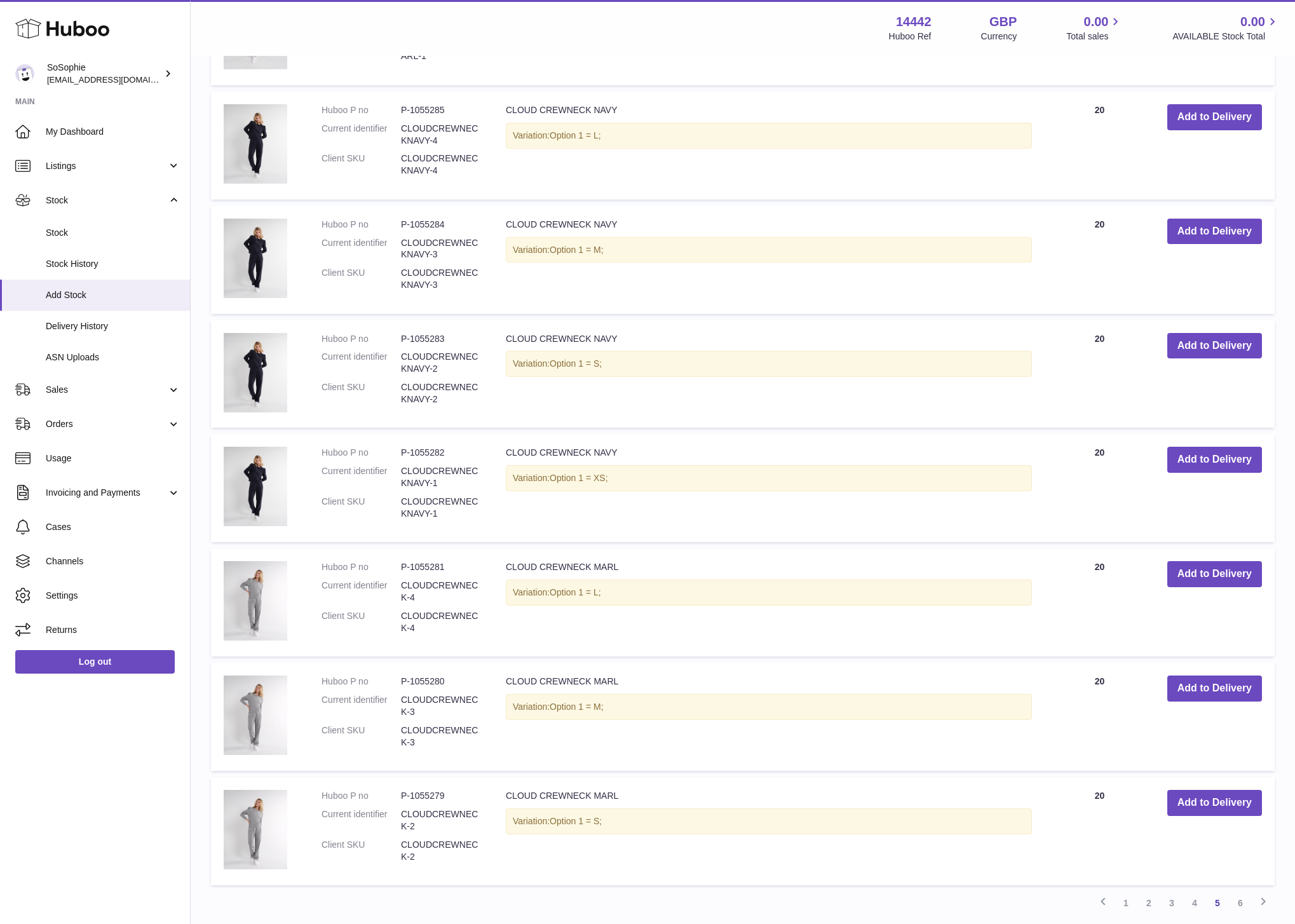
scroll to position [674, 0]
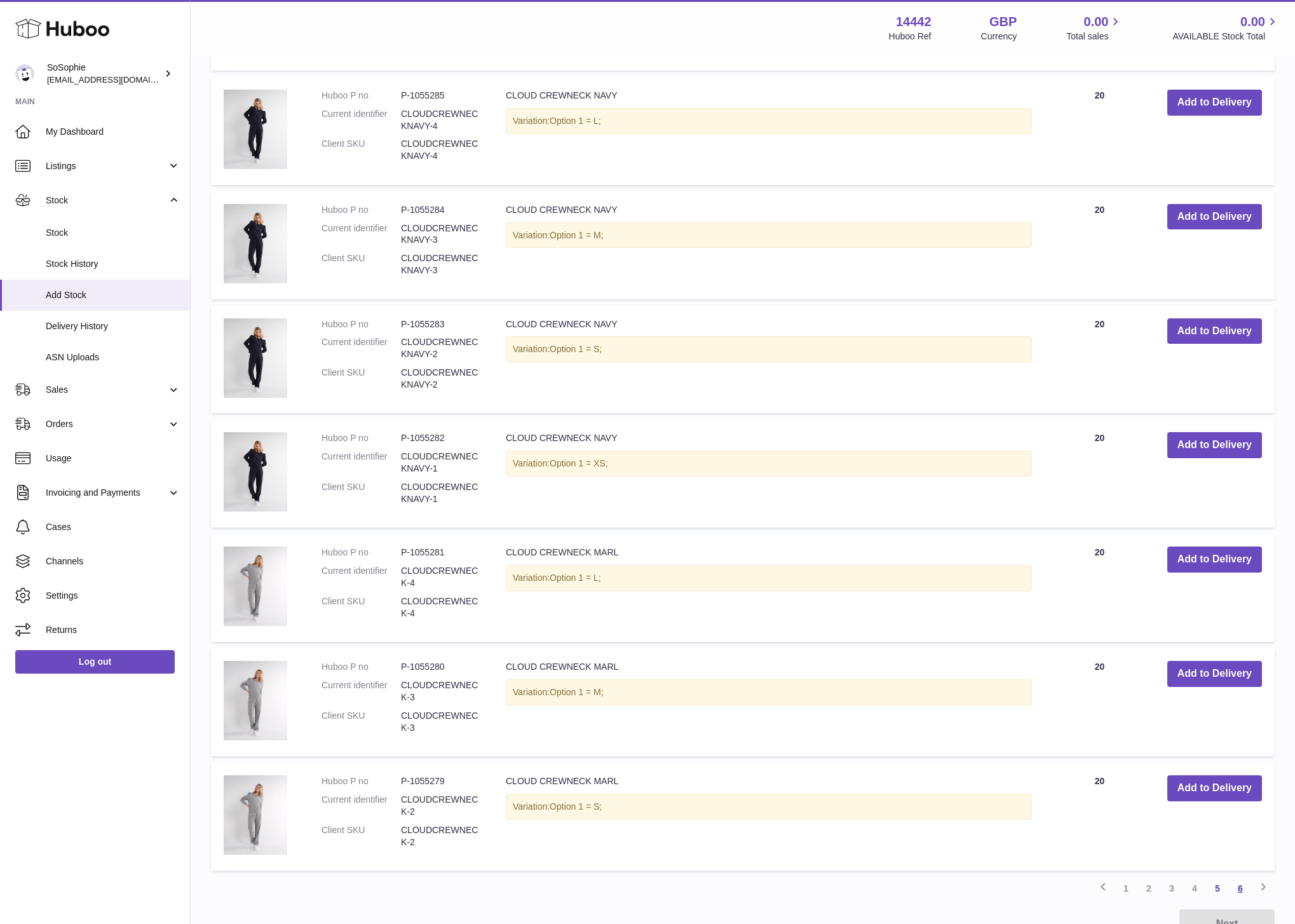
click at [1239, 888] on link "6" at bounding box center [1240, 888] width 23 height 23
